Goal: Information Seeking & Learning: Check status

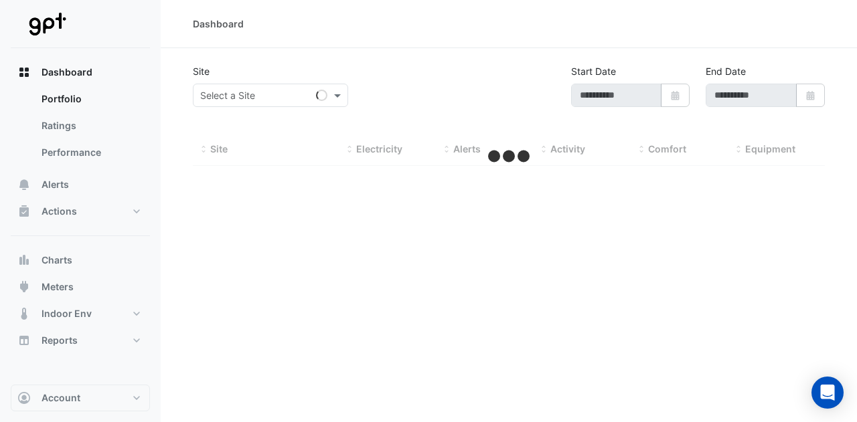
type input "**********"
select select "**"
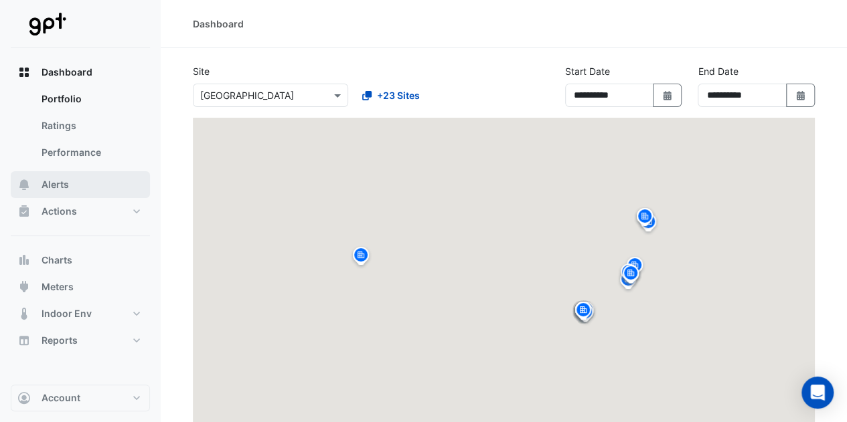
click at [87, 184] on button "Alerts" at bounding box center [80, 184] width 139 height 27
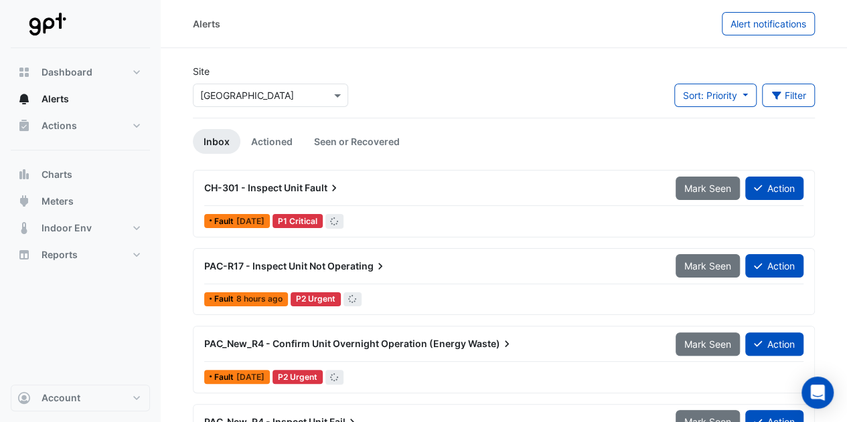
click at [267, 96] on input "text" at bounding box center [257, 96] width 114 height 14
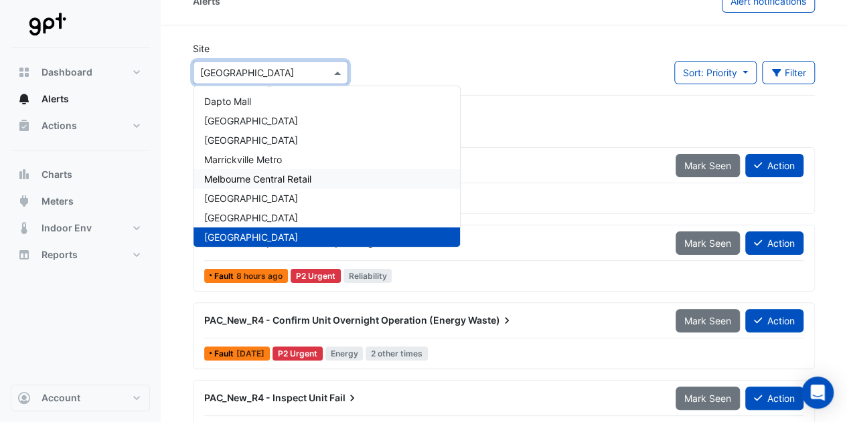
scroll to position [163, 0]
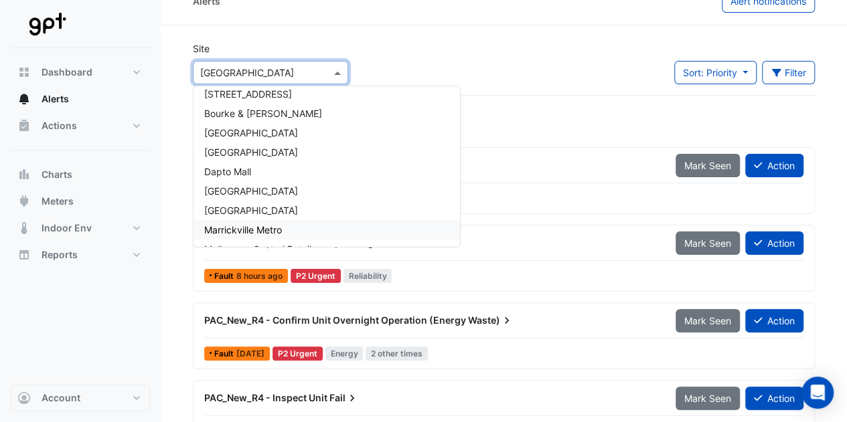
click at [272, 221] on div "Marrickville Metro" at bounding box center [327, 229] width 266 height 19
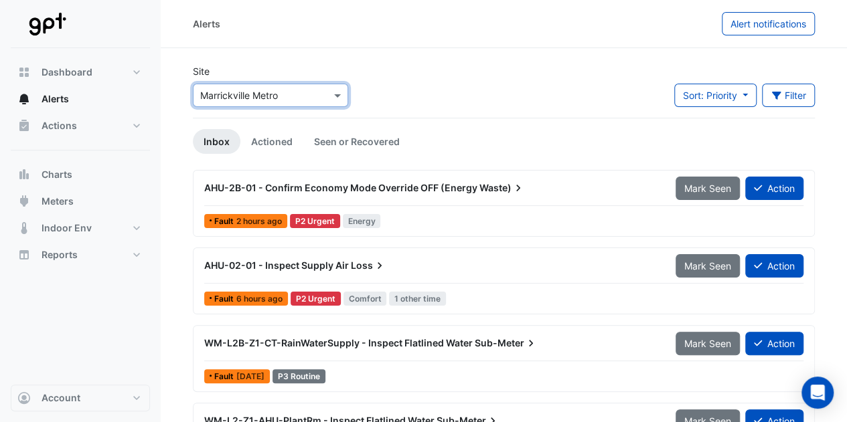
click at [495, 70] on div "Site Select a Site × [GEOGRAPHIC_DATA] Sort: Priority Priority Updated Filter T…" at bounding box center [504, 91] width 638 height 54
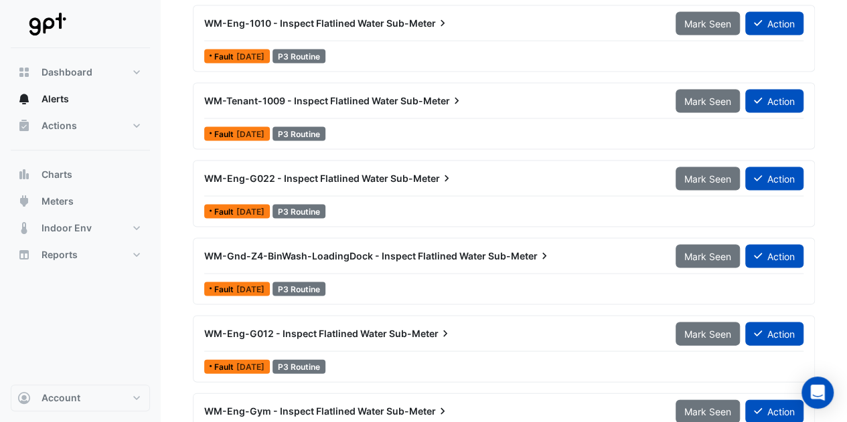
scroll to position [1246, 0]
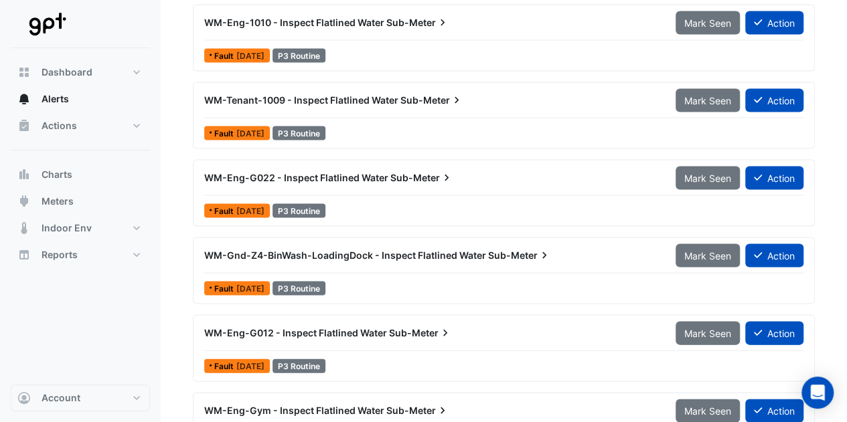
click at [526, 228] on div "WM-Eng-KG002 - Inspect Flatlined Water Sub-Meter Mark Seen Action Fault [DATE] …" at bounding box center [504, 159] width 622 height 777
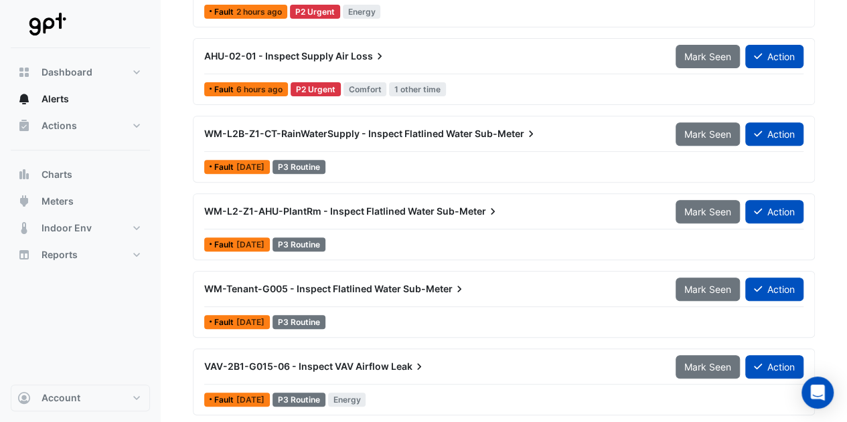
scroll to position [0, 0]
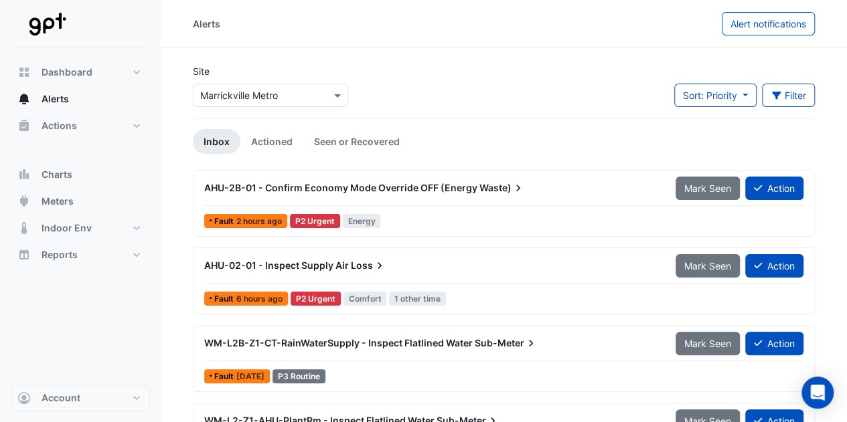
click at [513, 187] on icon at bounding box center [518, 187] width 13 height 13
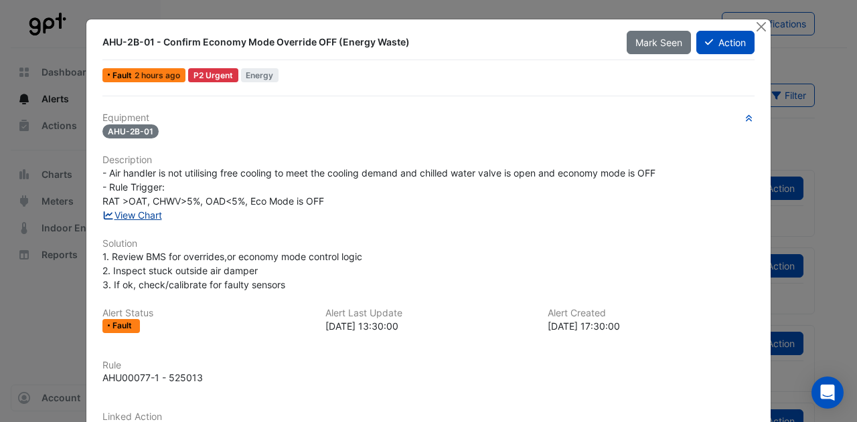
click at [149, 212] on link "View Chart" at bounding box center [132, 215] width 60 height 11
click at [761, 23] on button "Close" at bounding box center [761, 26] width 14 height 14
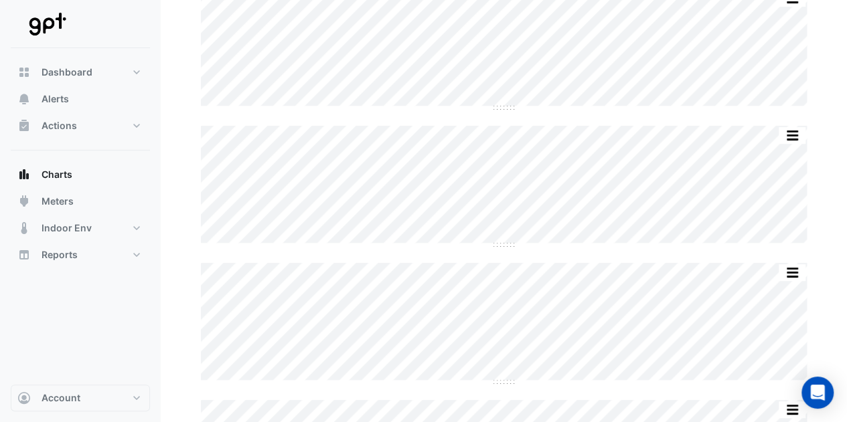
scroll to position [293, 0]
